Goal: Task Accomplishment & Management: Manage account settings

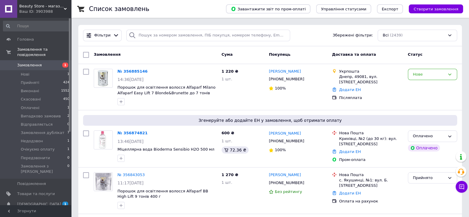
click at [297, 42] on div "Фільтри Збережені фільтри: Всі (2439)" at bounding box center [270, 35] width 384 height 21
click at [306, 141] on icon at bounding box center [308, 141] width 5 height 5
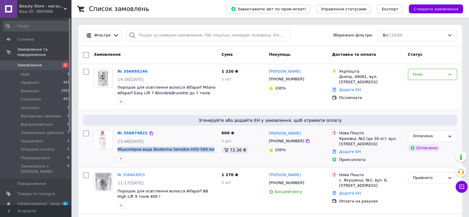
copy span "Міцеллярна вода Bioderma Sensibio H2O 500 мл"
drag, startPoint x: 203, startPoint y: 150, endPoint x: 116, endPoint y: 152, distance: 87.3
click at [116, 152] on div "№ 356874821 13:46[DATE] Міцеллярна вода Bioderma Sensibio H2O 500 мл" at bounding box center [167, 146] width 104 height 36
click at [442, 133] on div "Оплачено" at bounding box center [429, 136] width 32 height 6
click at [438, 144] on li "Прийнято" at bounding box center [433, 148] width 49 height 11
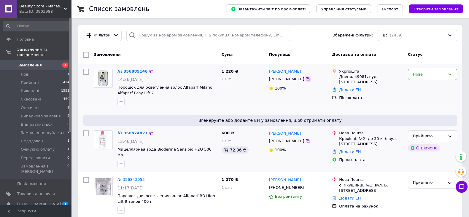
click at [306, 79] on icon at bounding box center [308, 79] width 5 height 5
copy span "Порошок для осветления волос Alfaparf Milano Alfaparf Easy Lift 7"
drag, startPoint x: 139, startPoint y: 96, endPoint x: 116, endPoint y: 87, distance: 24.8
click at [116, 87] on div "№ 356885146 14:36[DATE] Порошок для осветления волос Alfaparf Milano Alfaparf E…" at bounding box center [167, 88] width 104 height 42
click at [448, 73] on icon at bounding box center [450, 74] width 5 height 5
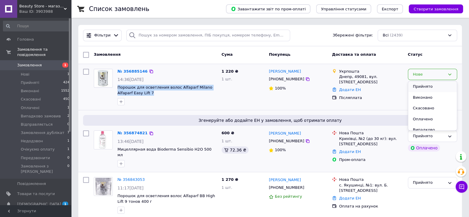
click at [417, 88] on li "Прийнято" at bounding box center [433, 86] width 49 height 11
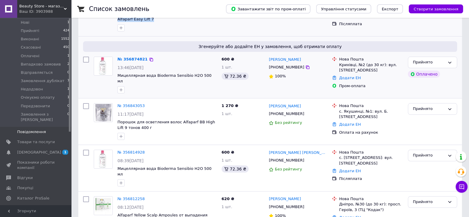
scroll to position [74, 0]
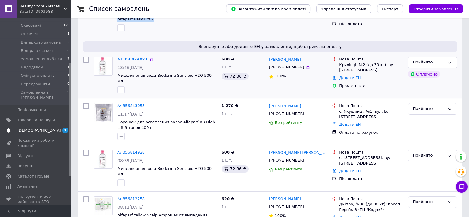
click at [18, 126] on link "[DEMOGRAPHIC_DATA] 1 0" at bounding box center [36, 131] width 73 height 10
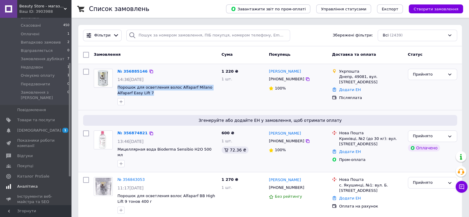
scroll to position [3, 0]
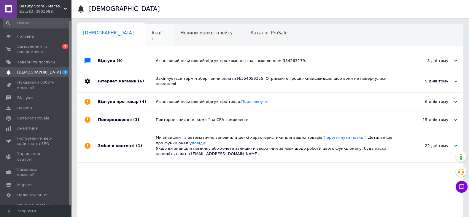
click at [152, 37] on span "1" at bounding box center [157, 39] width 11 height 4
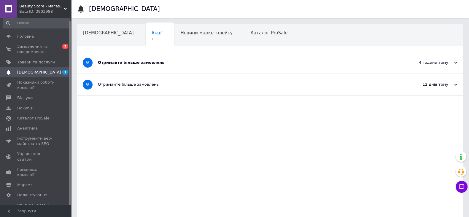
click at [144, 64] on div "Отримайте більше замовлень" at bounding box center [248, 62] width 300 height 5
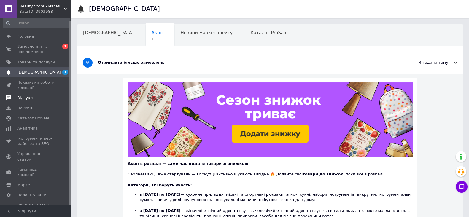
click at [31, 99] on span "Відгуки" at bounding box center [36, 97] width 38 height 5
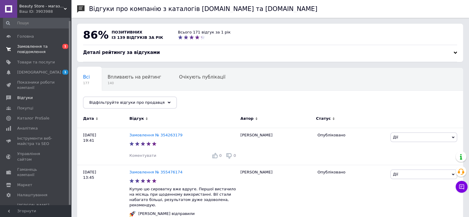
click at [53, 53] on span "Замовлення та повідомлення" at bounding box center [36, 49] width 38 height 11
